Goal: Obtain resource: Obtain resource

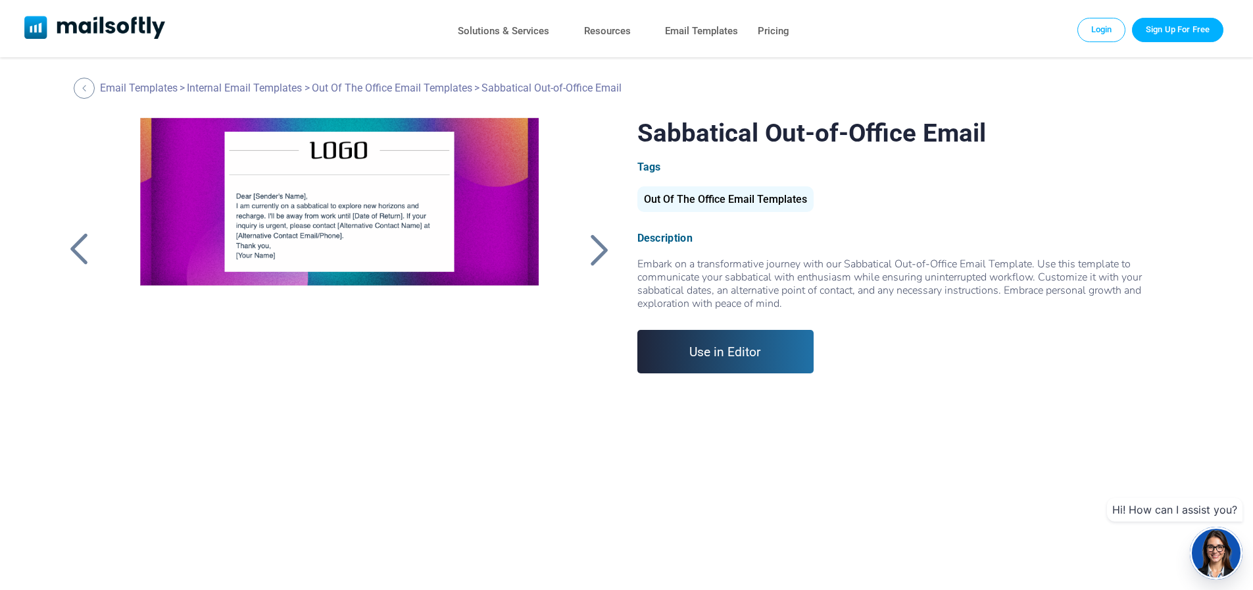
click at [734, 197] on div "Out Of The Office Email Templates" at bounding box center [726, 199] width 176 height 26
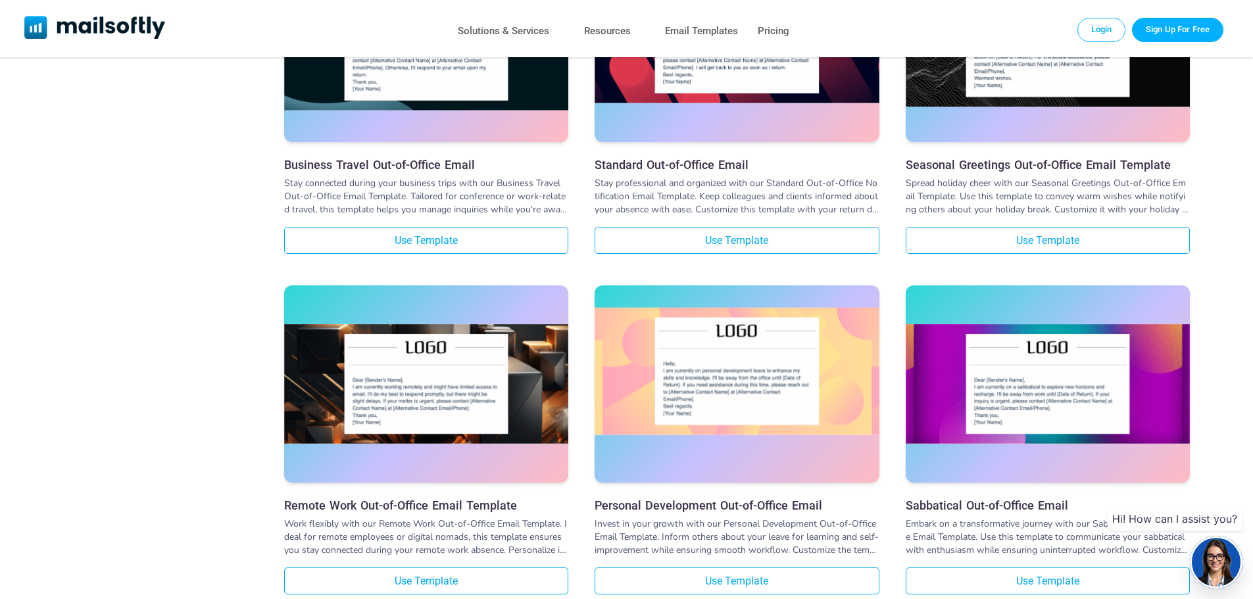
scroll to position [921, 0]
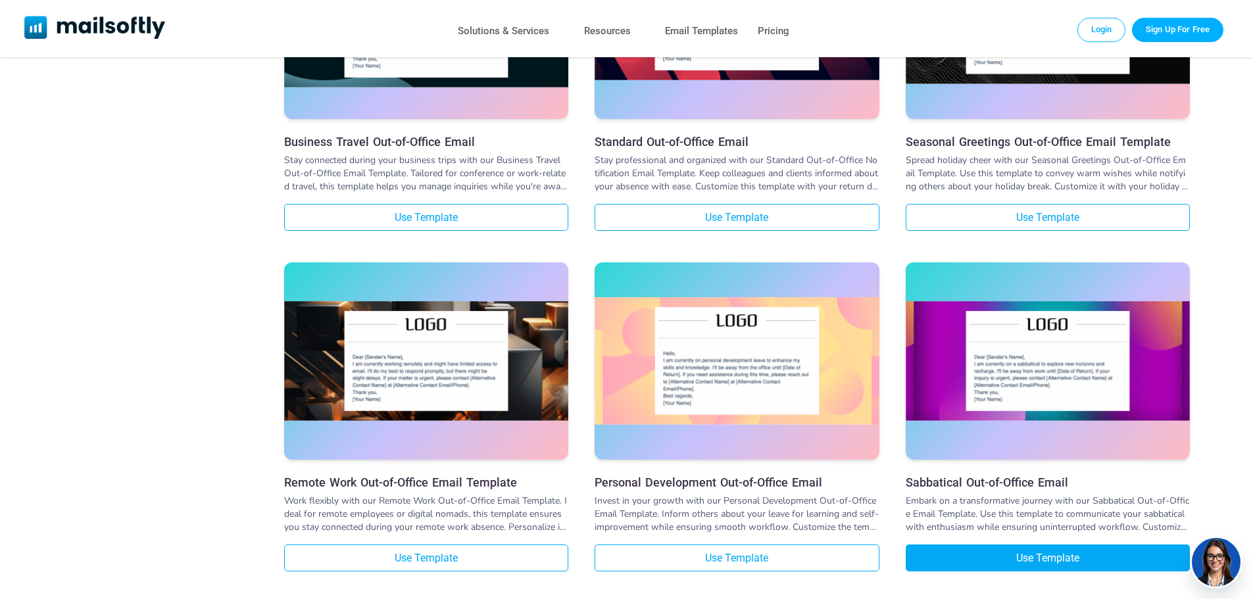
click at [1042, 559] on link "Use Template" at bounding box center [1048, 558] width 284 height 27
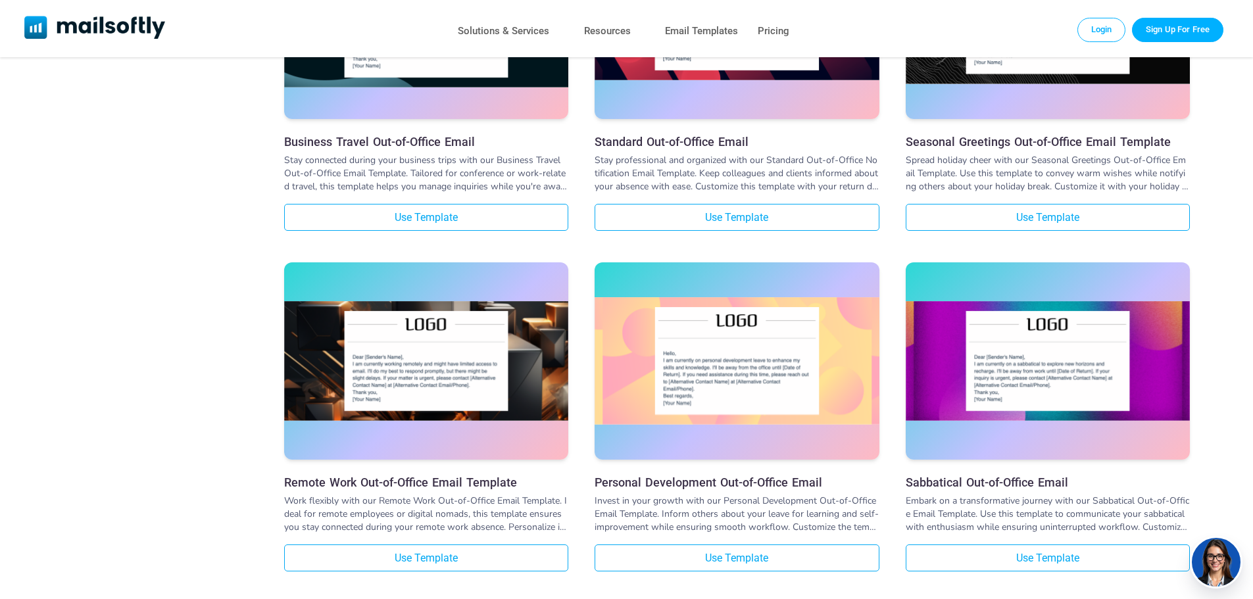
scroll to position [922, 0]
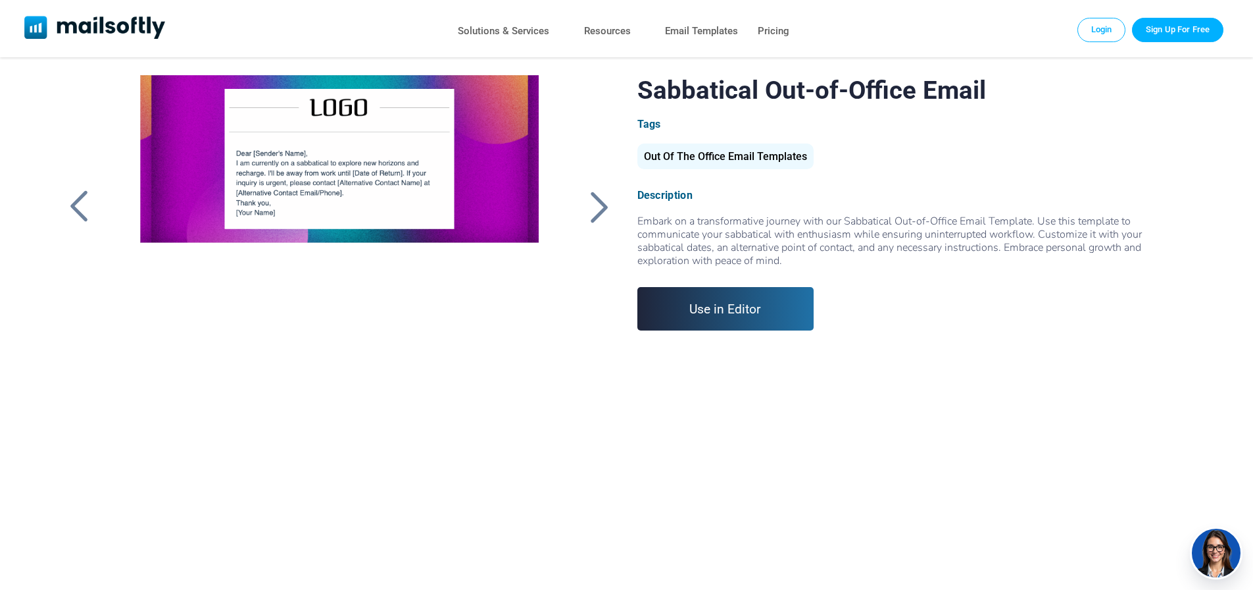
scroll to position [66, 0]
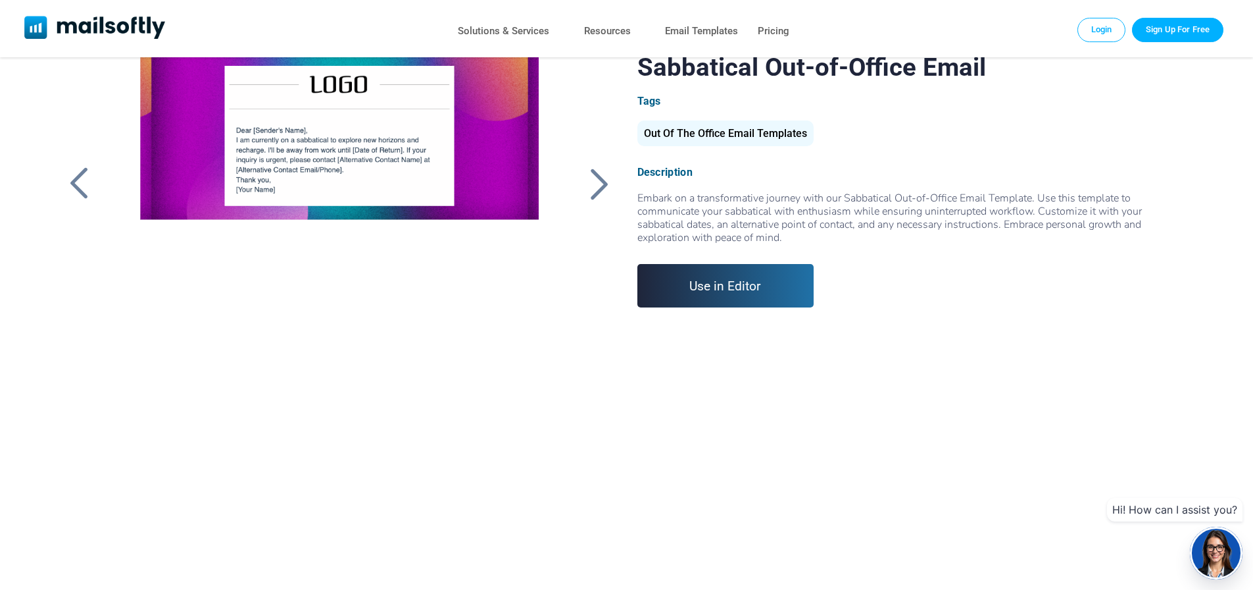
click at [702, 287] on link "Use in Editor" at bounding box center [726, 285] width 177 height 43
